Goal: Task Accomplishment & Management: Manage account settings

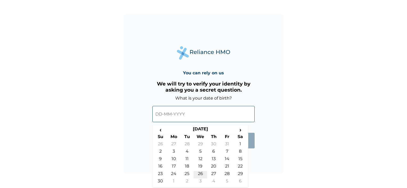
click at [197, 173] on td "26" at bounding box center [199, 174] width 13 height 7
type input "[DATE]"
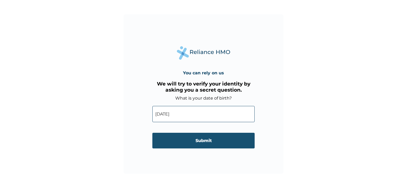
click at [208, 138] on input "Submit" at bounding box center [203, 141] width 102 height 16
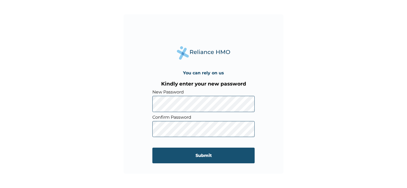
click at [188, 157] on input "Submit" at bounding box center [203, 156] width 102 height 16
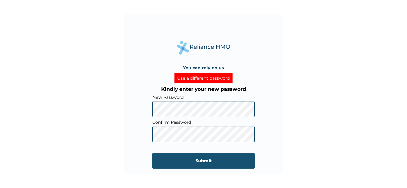
click at [181, 160] on input "Submit" at bounding box center [203, 161] width 102 height 16
